Goal: Task Accomplishment & Management: Manage account settings

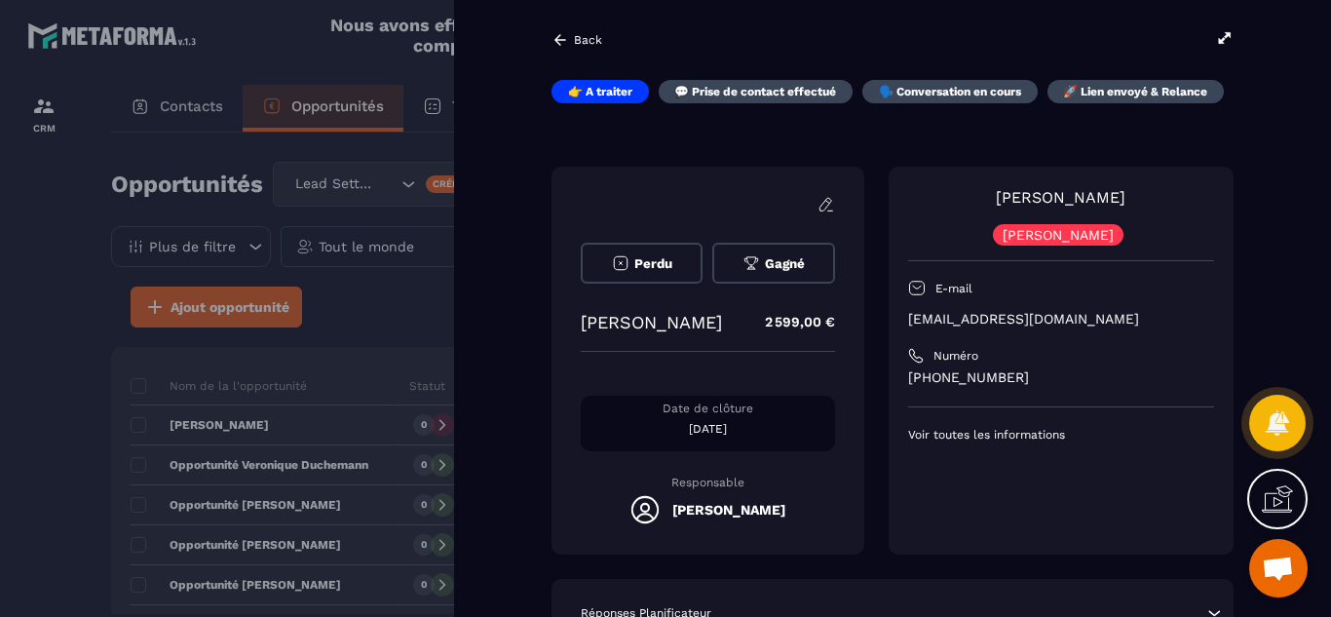
click at [93, 467] on div at bounding box center [665, 308] width 1331 height 617
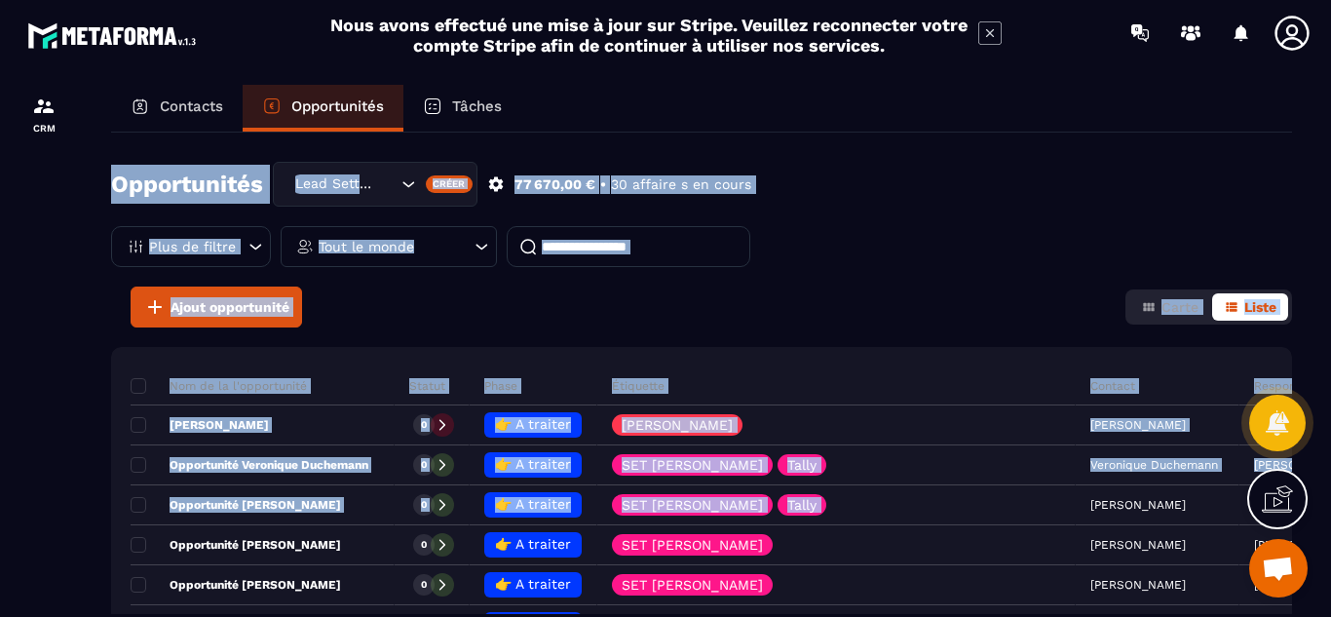
drag, startPoint x: 933, startPoint y: 508, endPoint x: 959, endPoint y: 77, distance: 431.6
click at [959, 77] on section "CRM Contacts Opportunités Tâches Opportunités Lead Setting Créer 77 670,00 € • …" at bounding box center [665, 368] width 1331 height 607
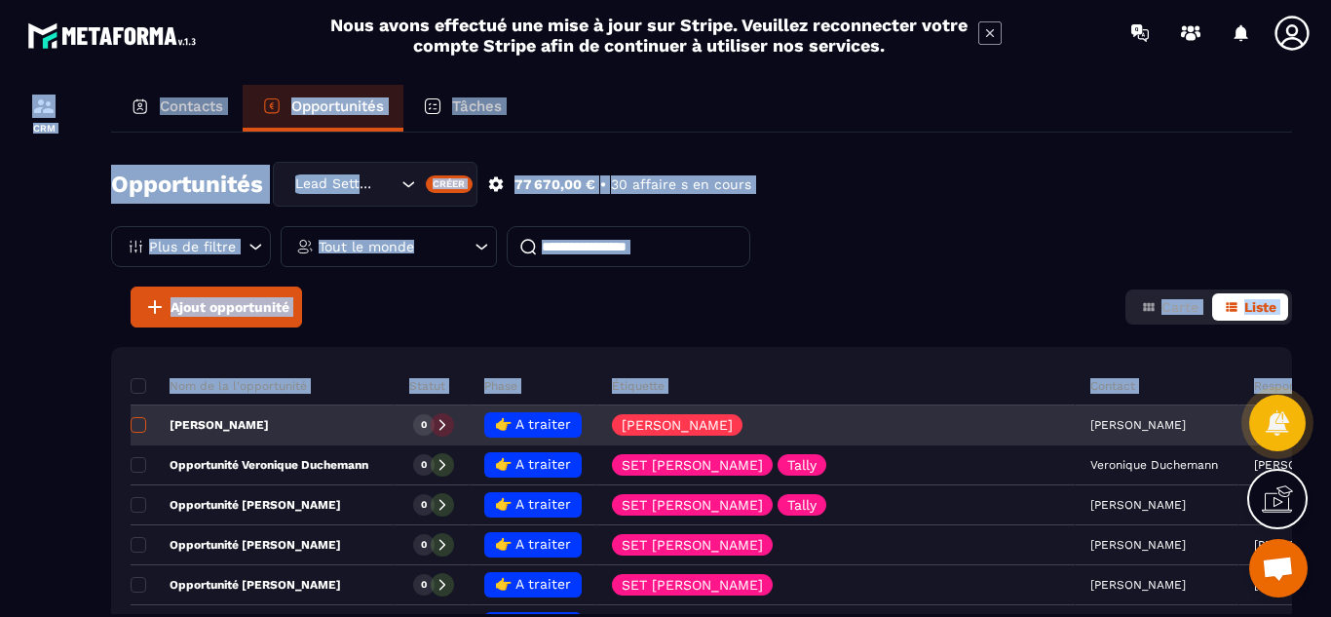
drag, startPoint x: 77, startPoint y: 427, endPoint x: 135, endPoint y: 426, distance: 58.5
click at [135, 426] on section "CRM Contacts Opportunités Tâches Opportunités Lead Setting Créer 77 670,00 € • …" at bounding box center [665, 368] width 1331 height 607
click at [135, 426] on span at bounding box center [139, 425] width 16 height 16
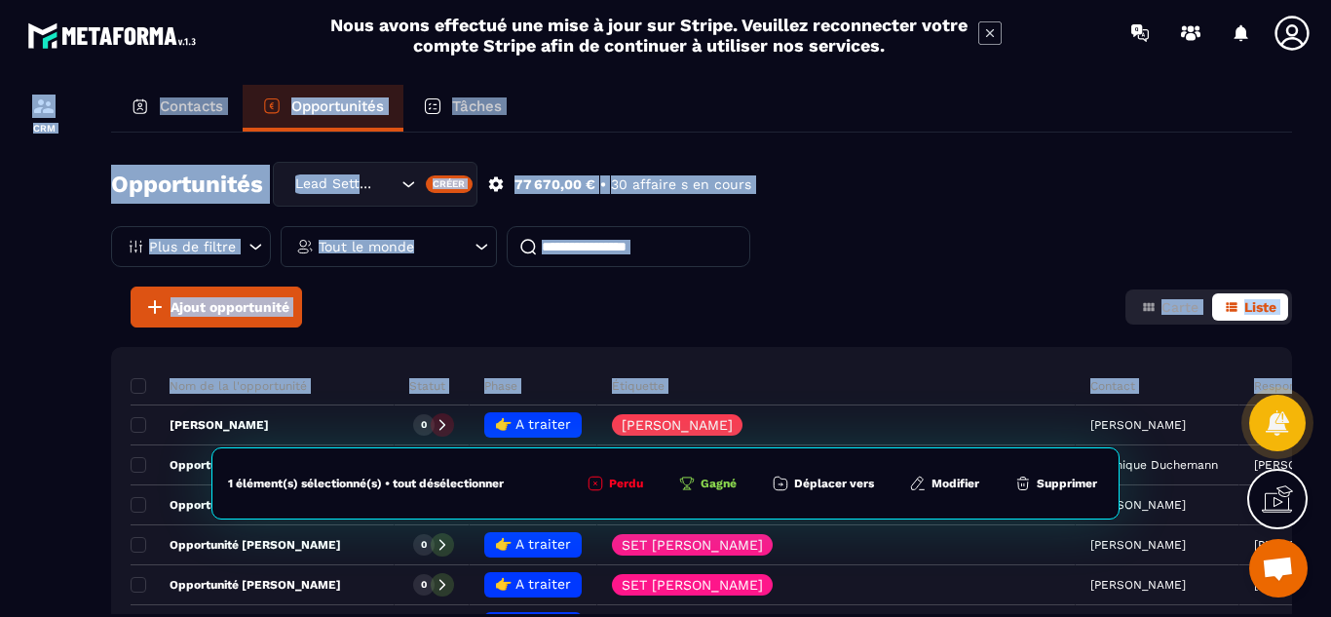
click at [946, 483] on button "Modifier" at bounding box center [944, 483] width 82 height 19
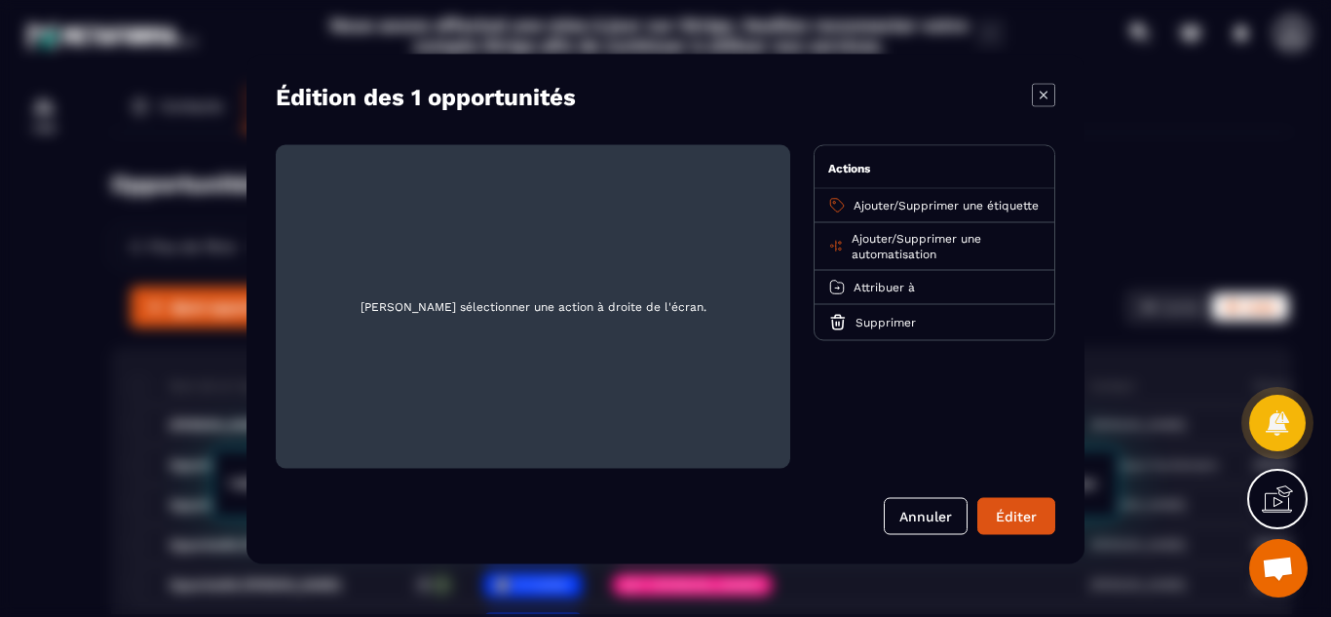
click at [1044, 94] on icon "Modal window" at bounding box center [1043, 94] width 23 height 23
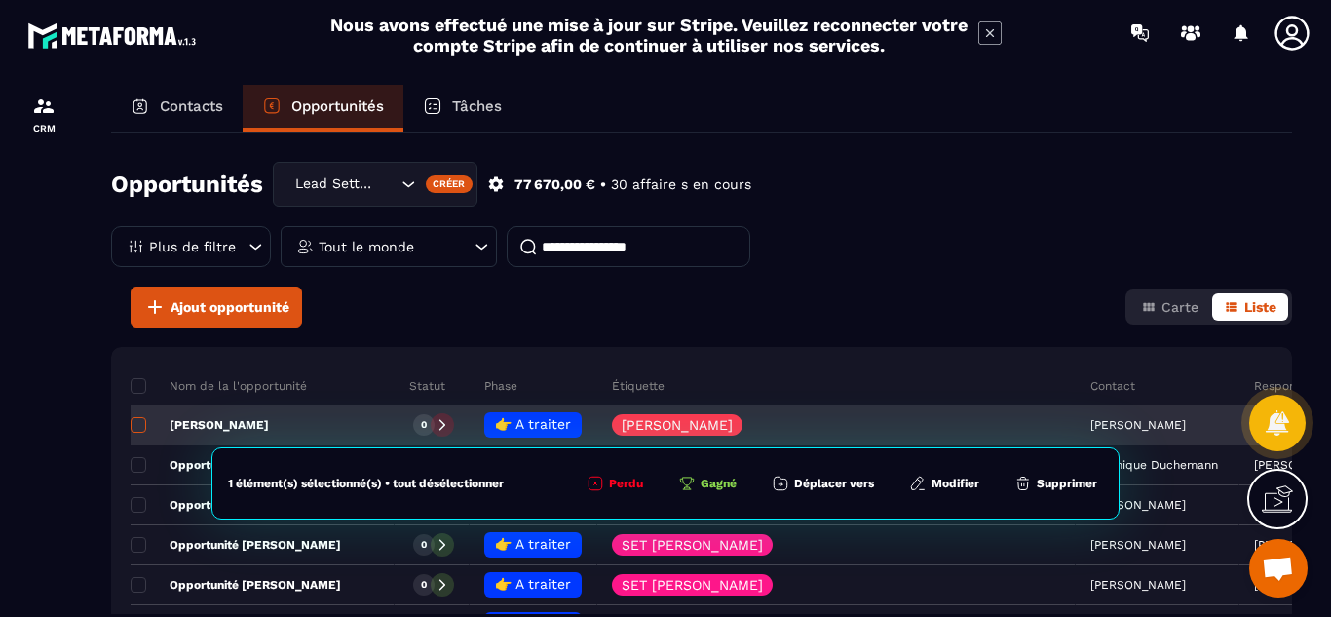
click at [139, 422] on span at bounding box center [139, 425] width 16 height 16
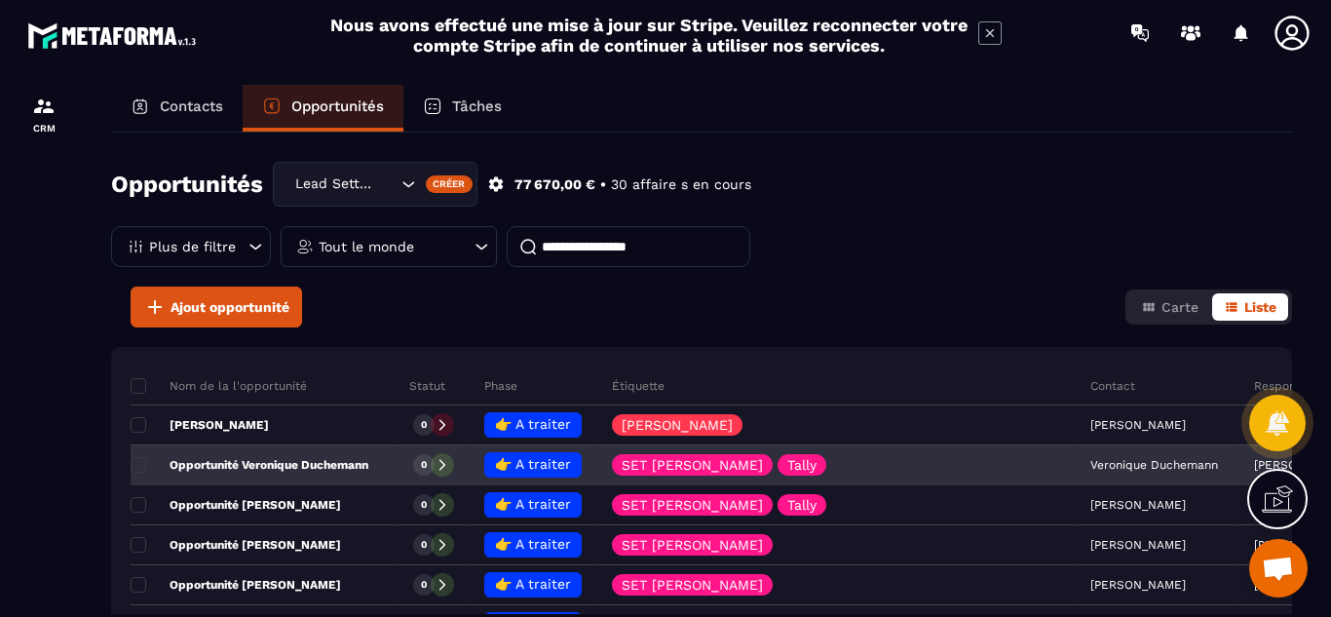
click at [363, 464] on p "Opportunité Veronique Duchemann" at bounding box center [250, 465] width 238 height 16
